Goal: Task Accomplishment & Management: Manage account settings

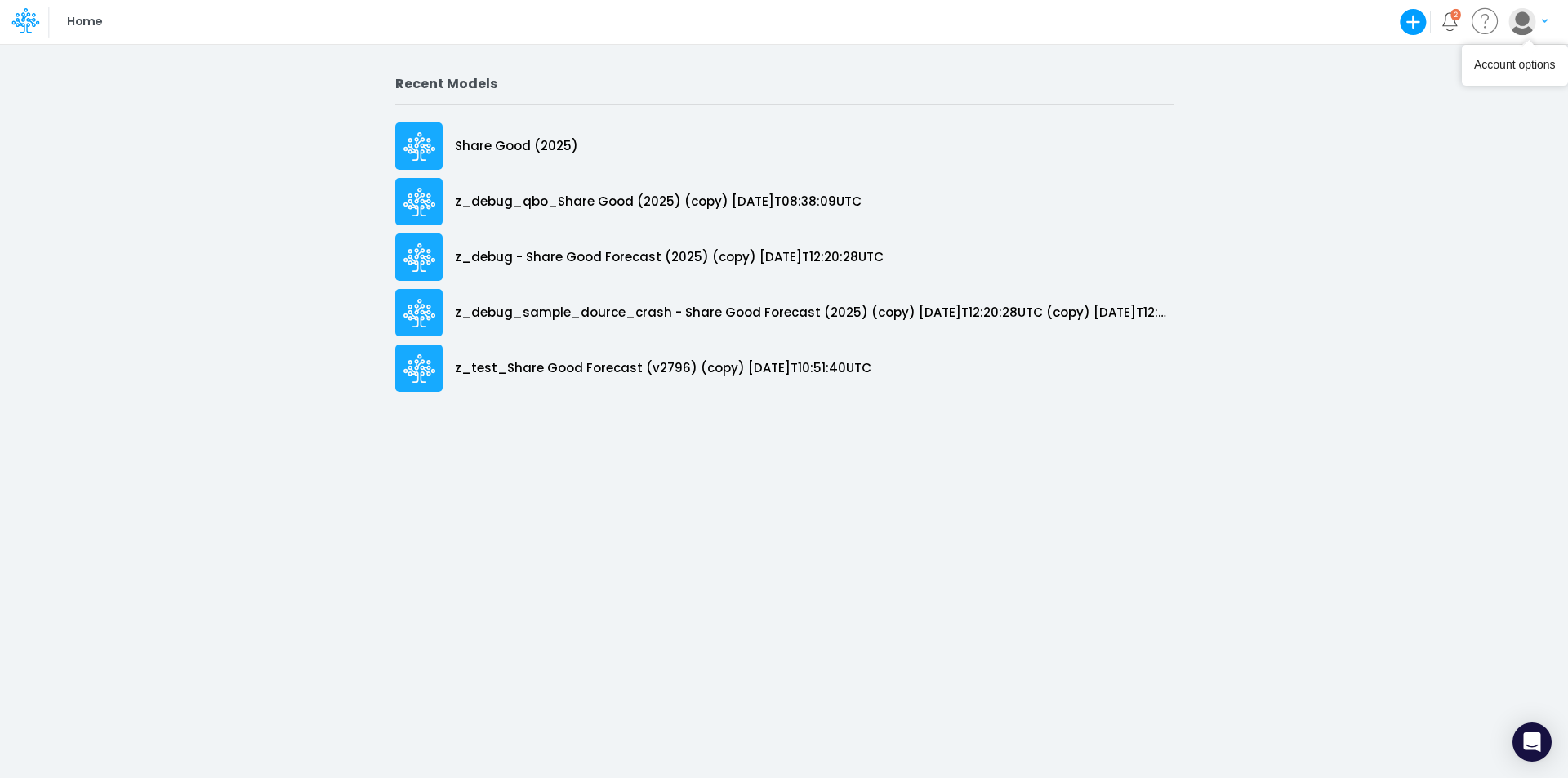
click at [1535, 23] on img "button" at bounding box center [1522, 21] width 27 height 27
click at [1451, 93] on button "Log out" at bounding box center [1461, 96] width 174 height 25
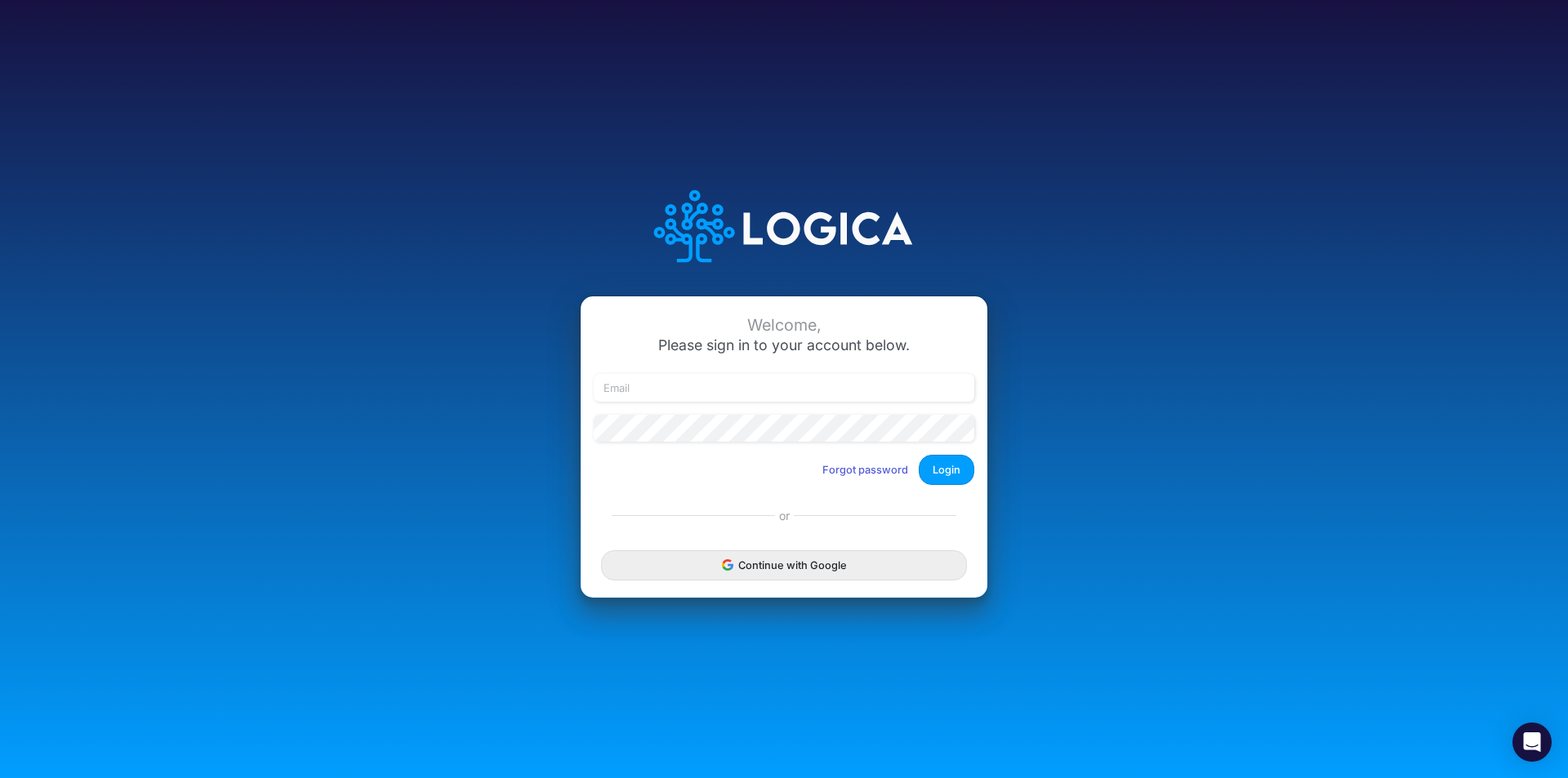
type input "[EMAIL_ADDRESS][PERSON_NAME][PERSON_NAME][DOMAIN_NAME]"
click at [861, 470] on button "Forgot password" at bounding box center [865, 469] width 107 height 27
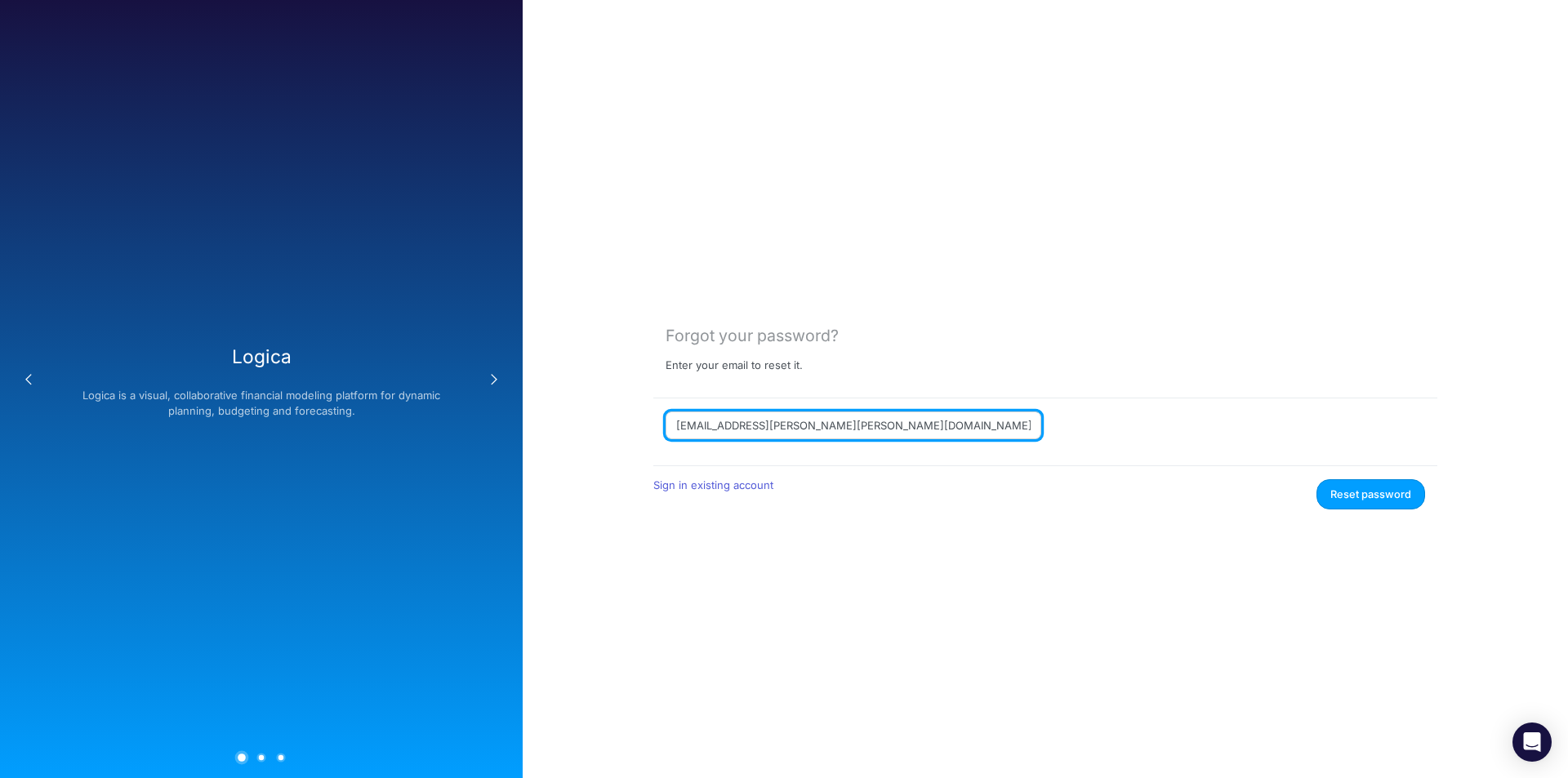
click at [889, 423] on input "[EMAIL_ADDRESS][PERSON_NAME][PERSON_NAME][DOMAIN_NAME]" at bounding box center [854, 426] width 376 height 28
paste input "[PERSON_NAME][EMAIL_ADDRESS][PERSON_NAME][DOMAIN_NAME]"
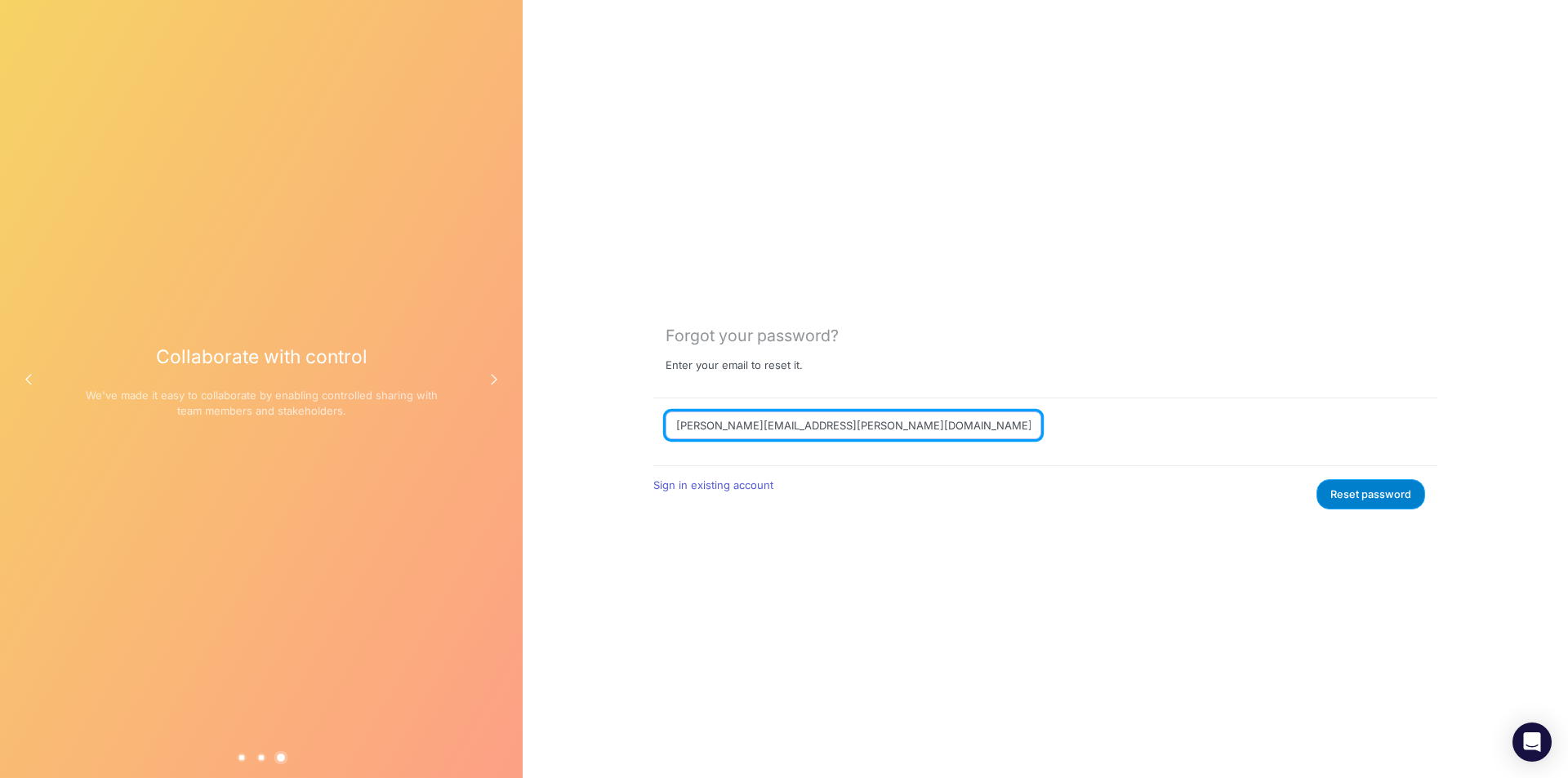
type input "[PERSON_NAME][EMAIL_ADDRESS][PERSON_NAME][DOMAIN_NAME]"
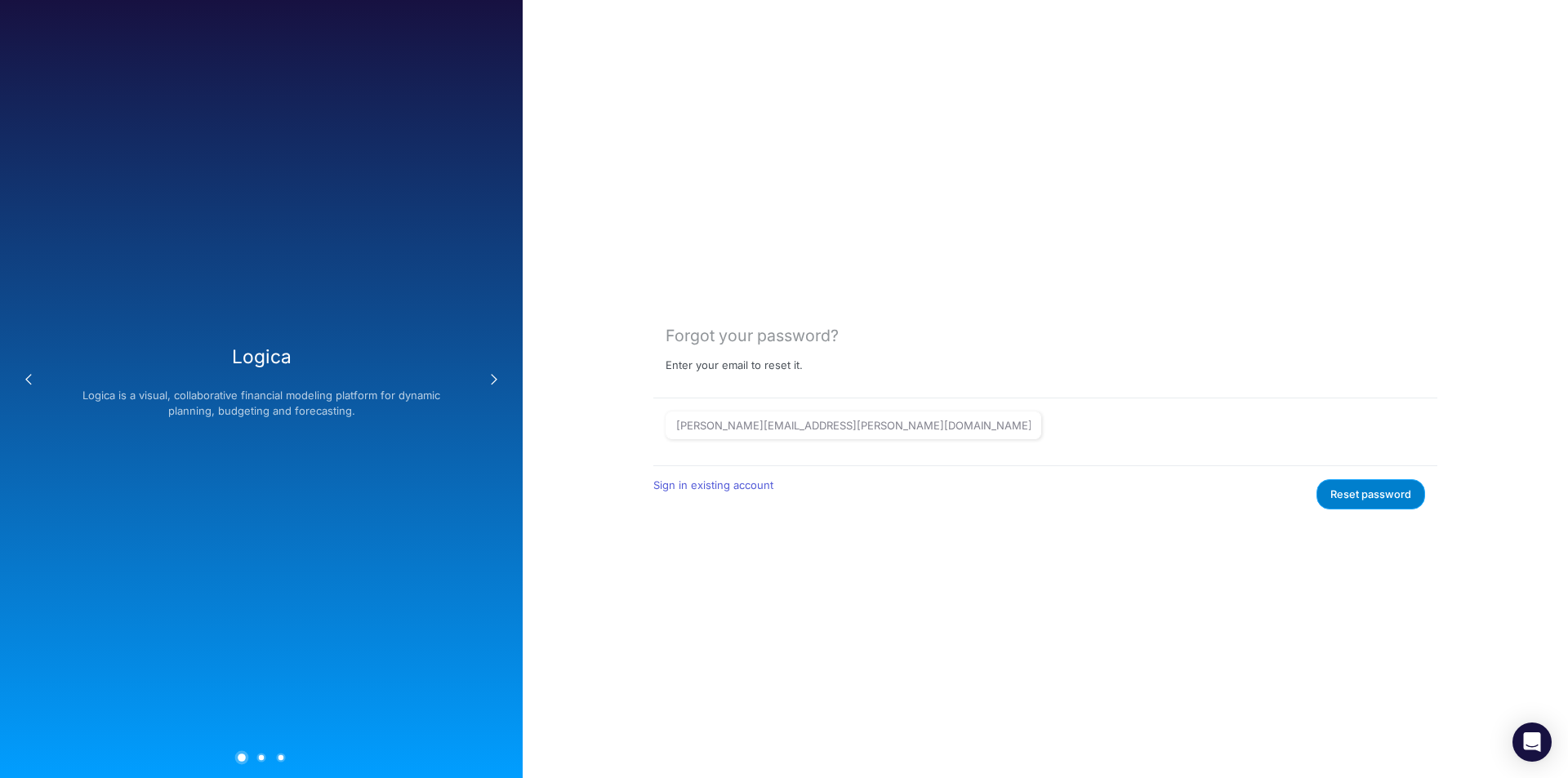
click at [1394, 495] on button "Reset password" at bounding box center [1371, 494] width 109 height 30
